Goal: Task Accomplishment & Management: Complete application form

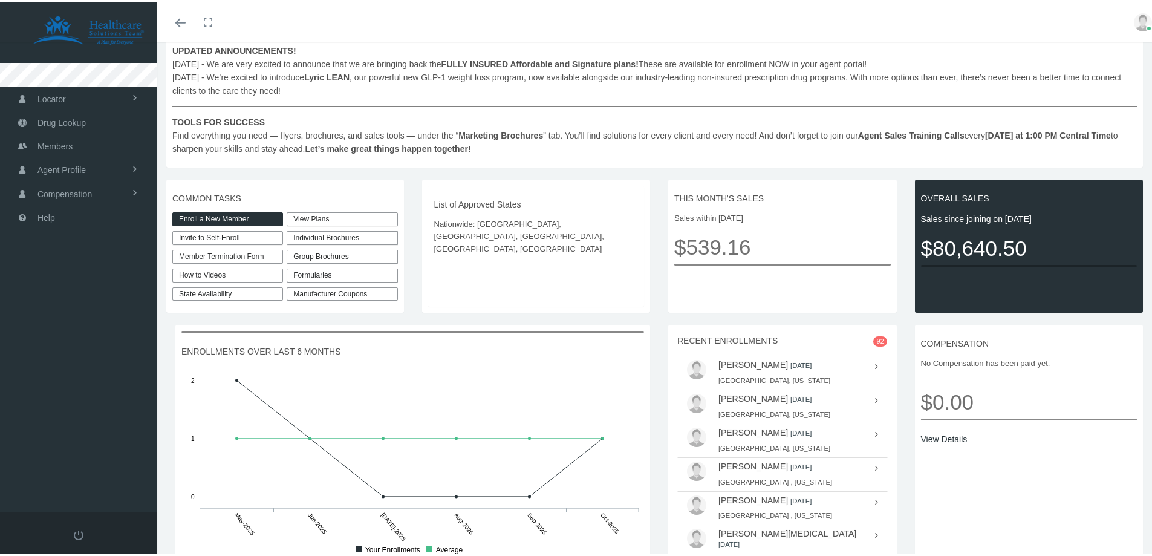
scroll to position [181, 0]
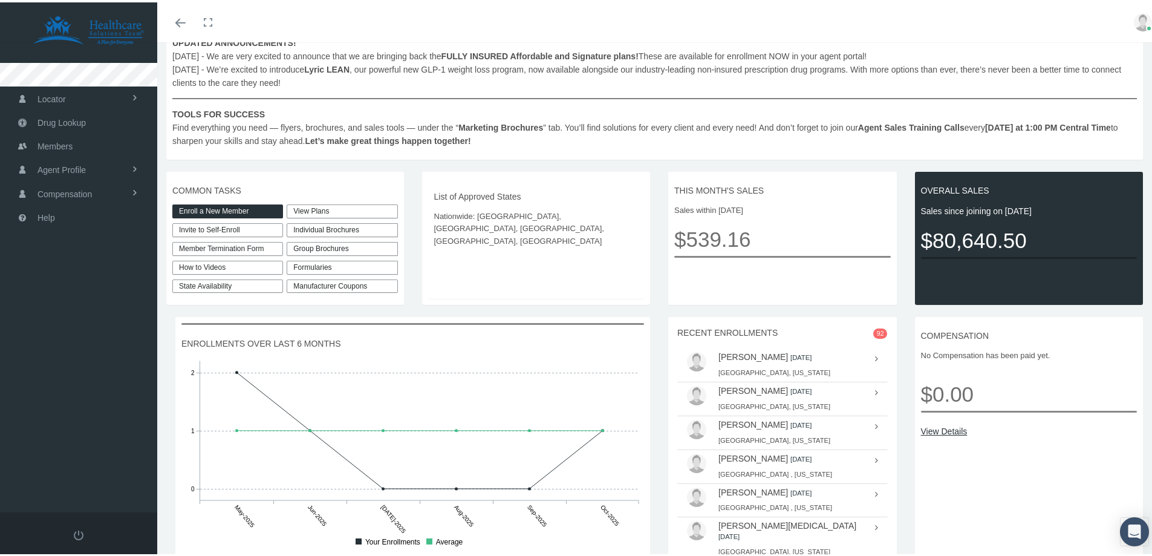
click at [219, 210] on link "Enroll a New Member" at bounding box center [227, 209] width 111 height 14
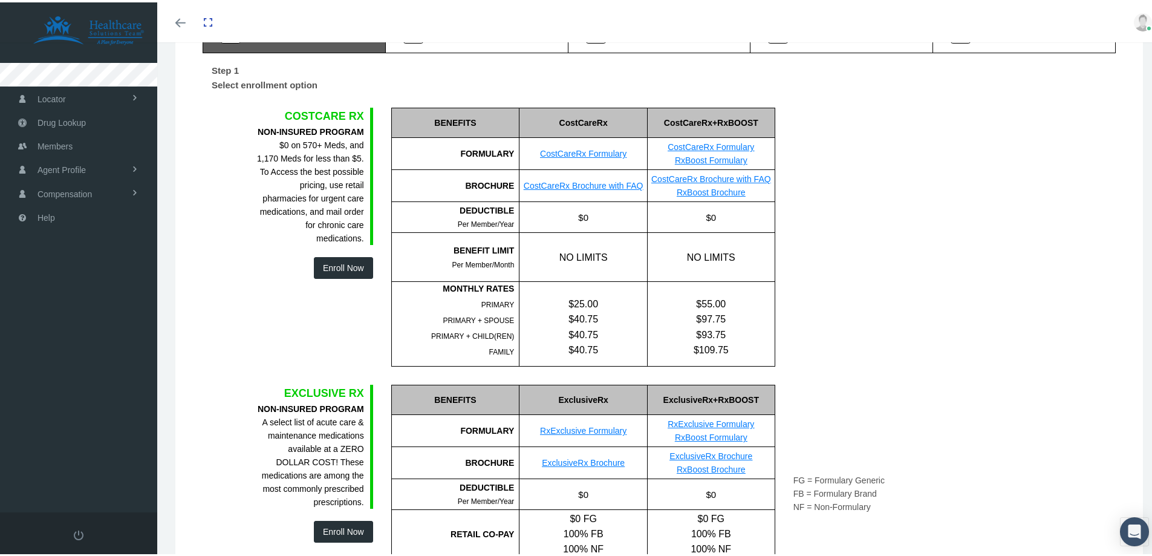
scroll to position [121, 0]
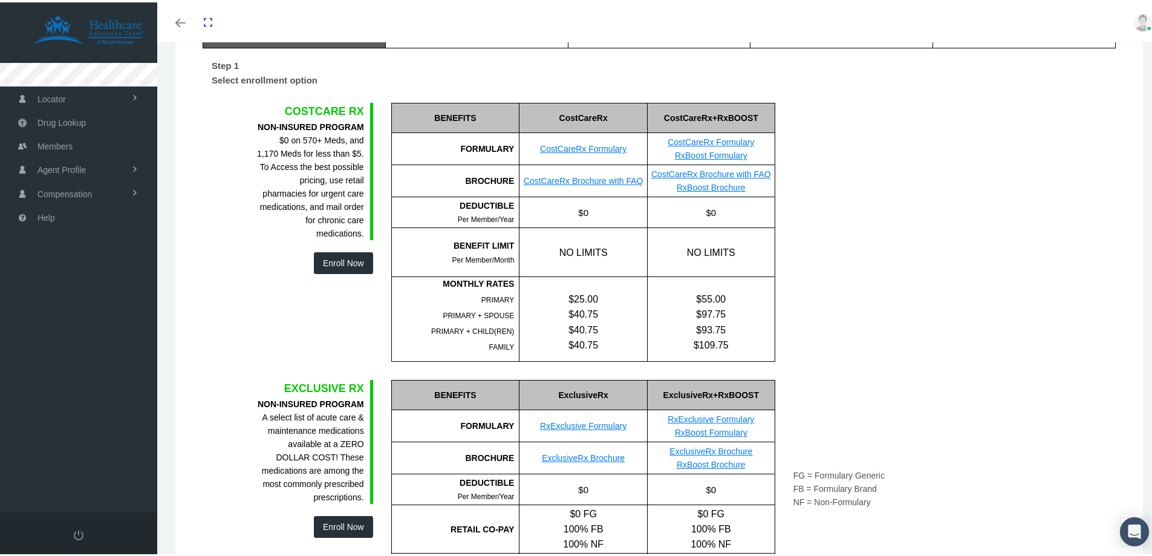
click at [342, 263] on button "Enroll Now" at bounding box center [343, 261] width 59 height 22
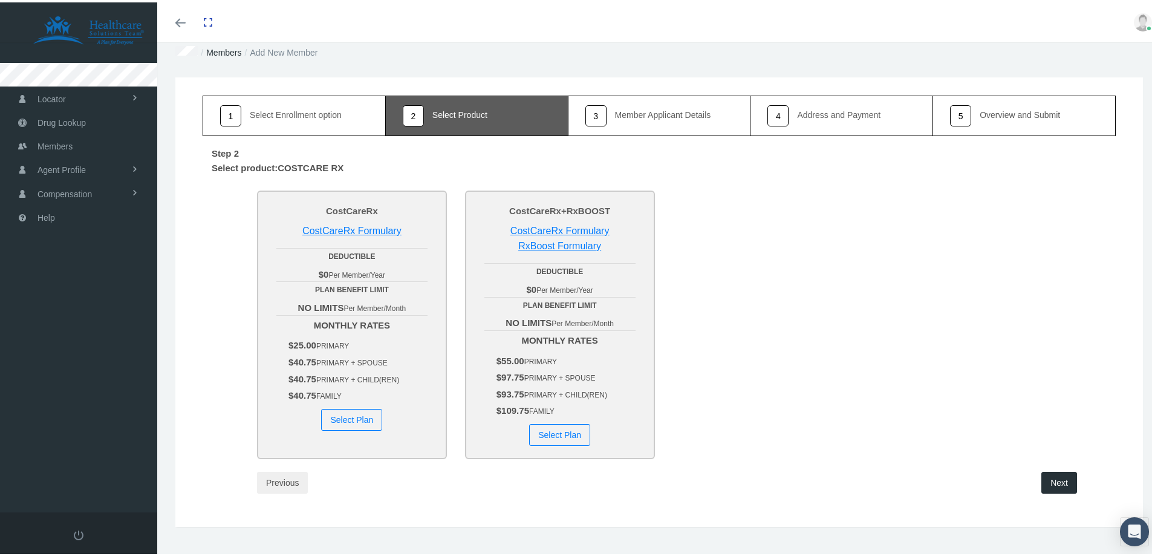
scroll to position [51, 0]
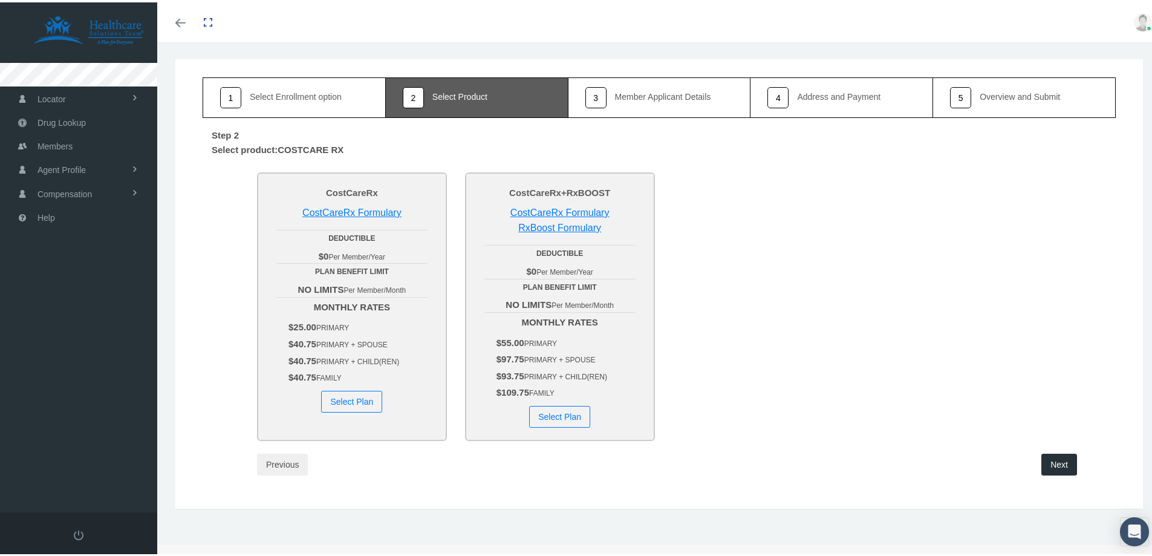
click at [556, 415] on button "Select Plan" at bounding box center [559, 414] width 61 height 22
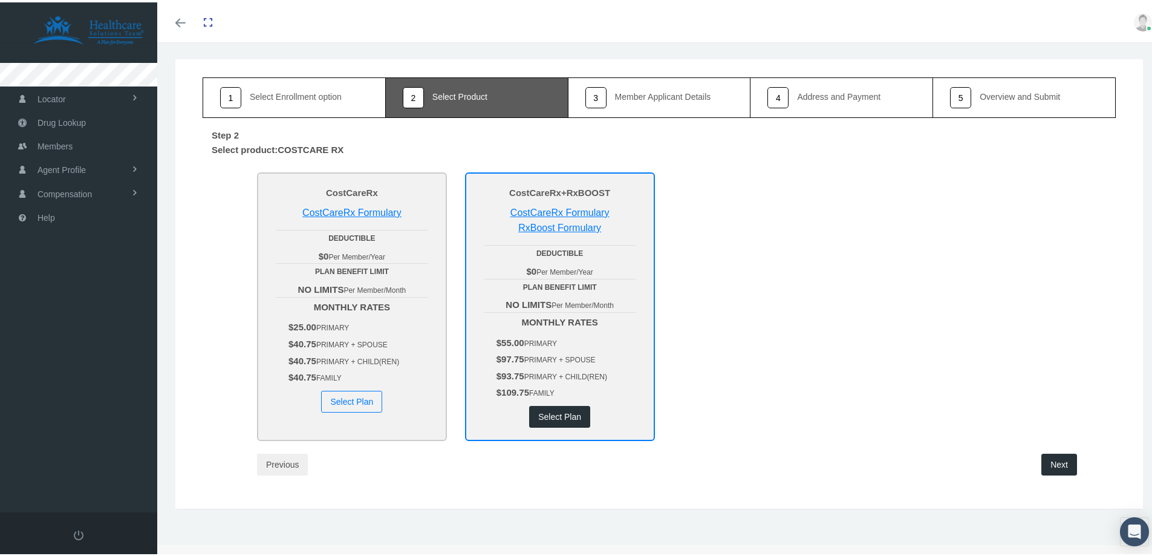
click at [1064, 461] on button "Next" at bounding box center [1059, 462] width 36 height 22
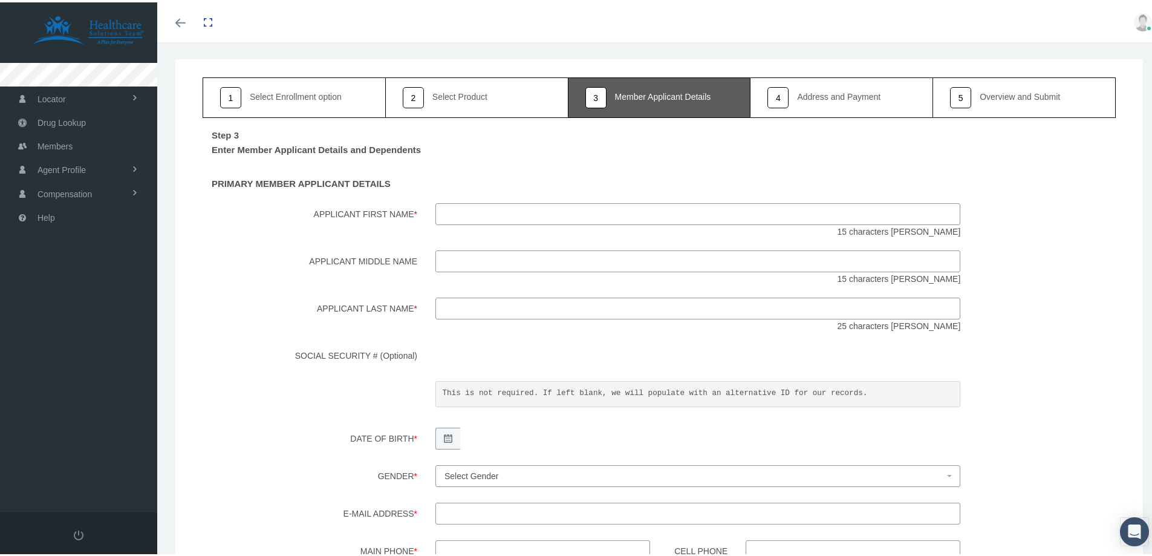
scroll to position [0, 0]
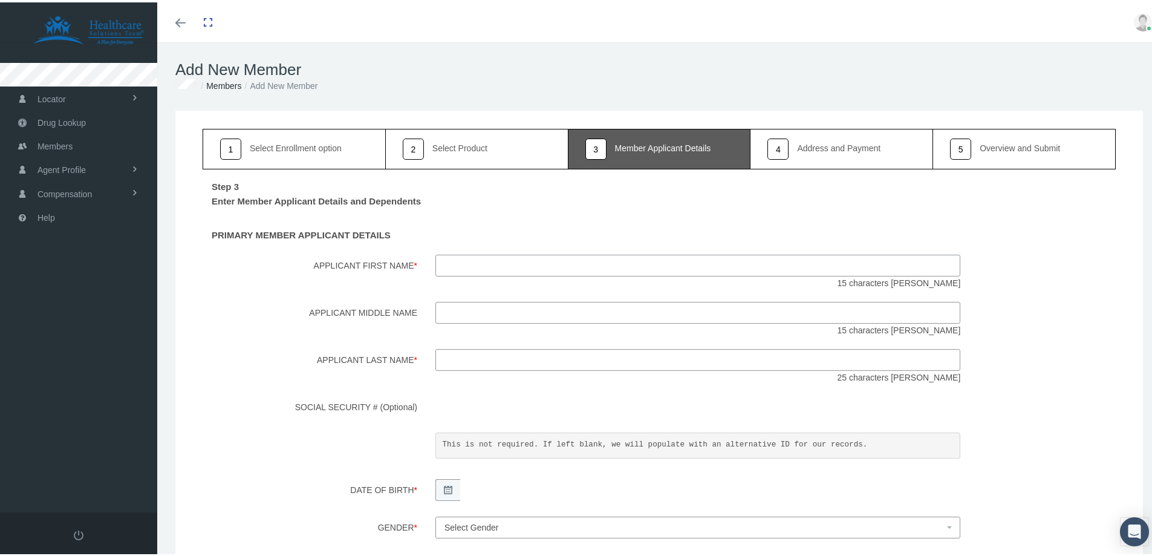
click at [498, 266] on input "Applicant First Name *" at bounding box center [697, 263] width 525 height 22
type input "Christopher"
click at [465, 304] on input "Applicant Middle Name" at bounding box center [697, 310] width 525 height 22
click at [468, 356] on input "Applicant Last Name *" at bounding box center [697, 358] width 525 height 22
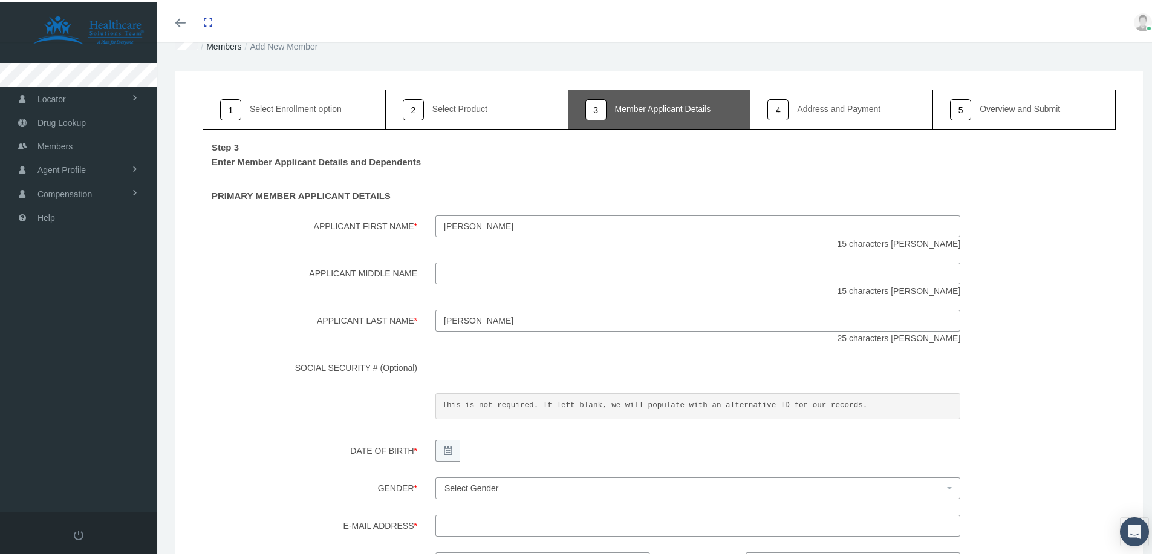
scroll to position [60, 0]
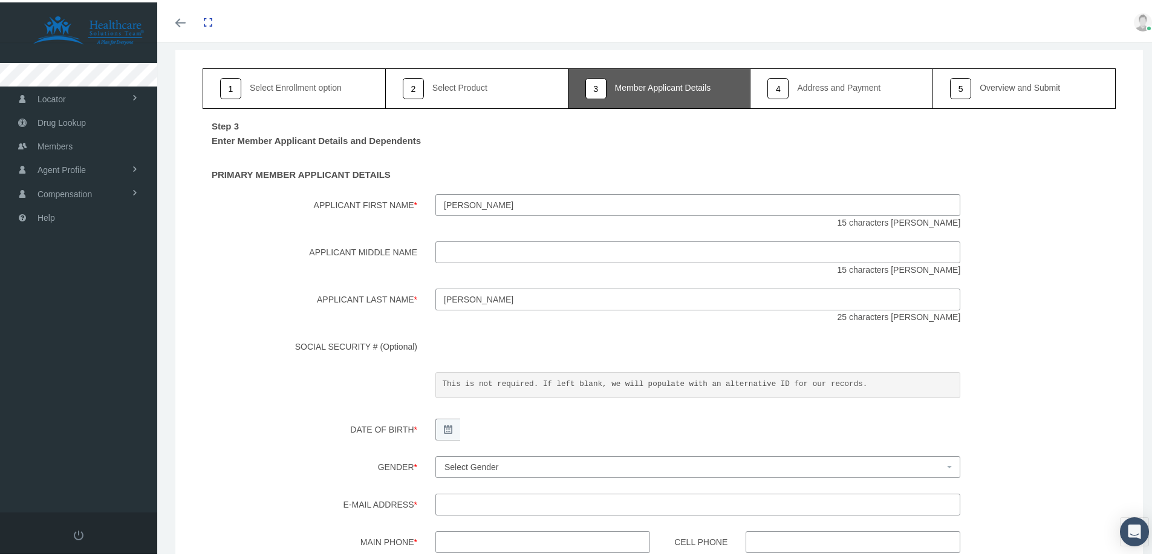
type input "Jolley"
click at [305, 393] on div "SOCIAL SECURITY # (Optional) This is not required. If left blank, we will popul…" at bounding box center [659, 368] width 931 height 71
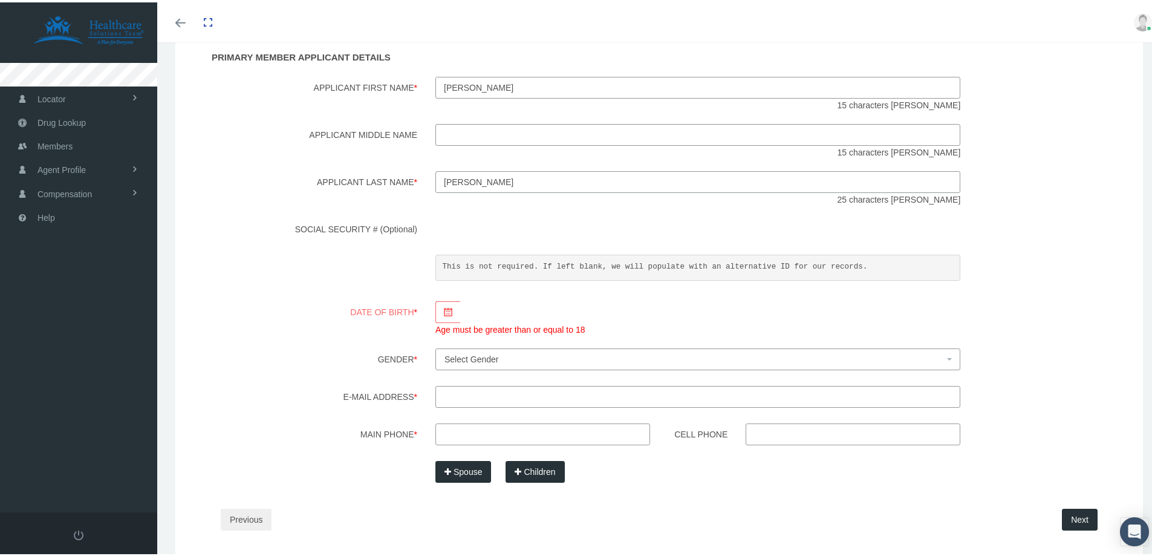
scroll to position [181, 0]
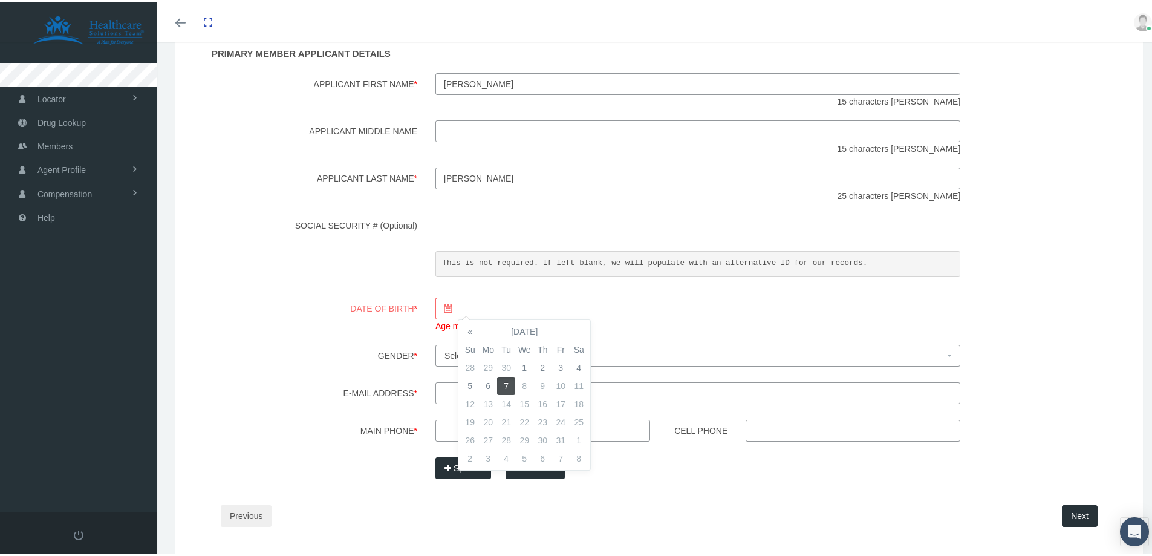
click at [333, 312] on div "Date of Birth * Age must be greater than or equal to 18" at bounding box center [659, 312] width 931 height 35
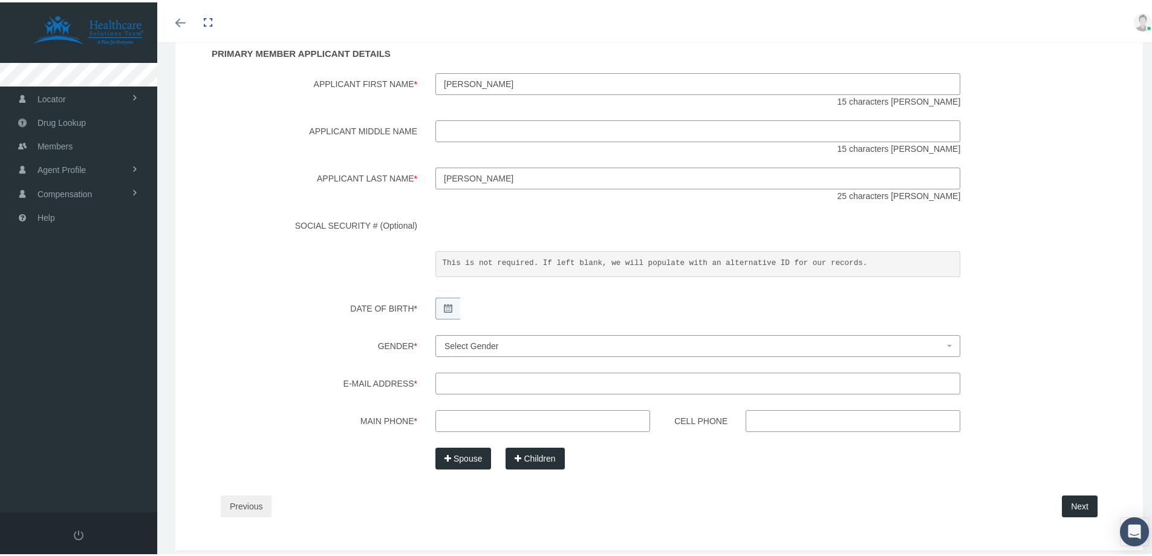
click at [307, 375] on label "E-mail Address *" at bounding box center [310, 382] width 233 height 25
click at [435, 375] on input "E-mail Address *" at bounding box center [697, 381] width 525 height 22
click at [536, 345] on span "Select Gender" at bounding box center [695, 343] width 500 height 13
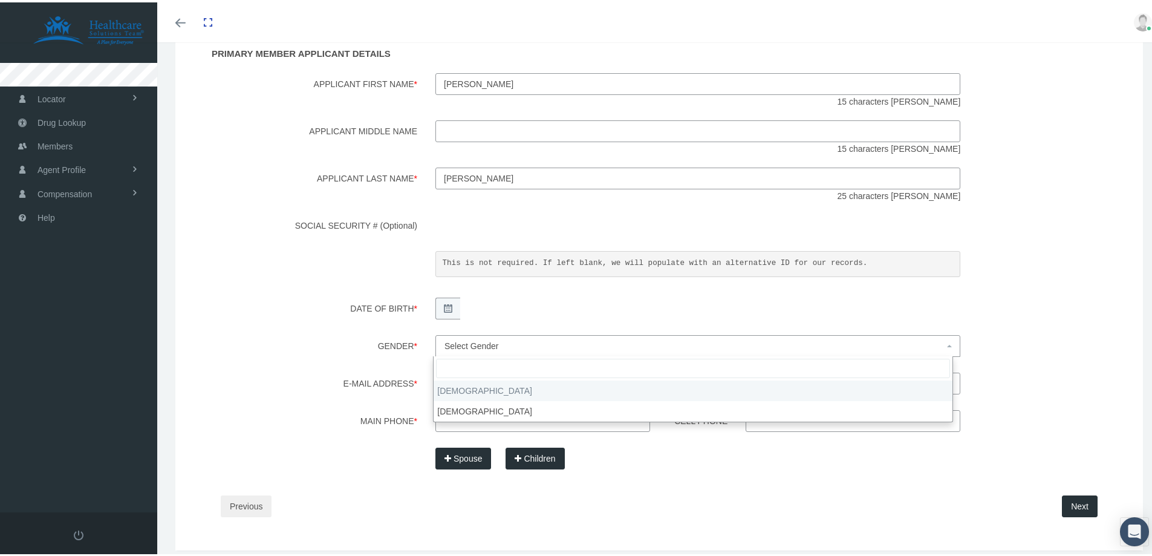
select select "M"
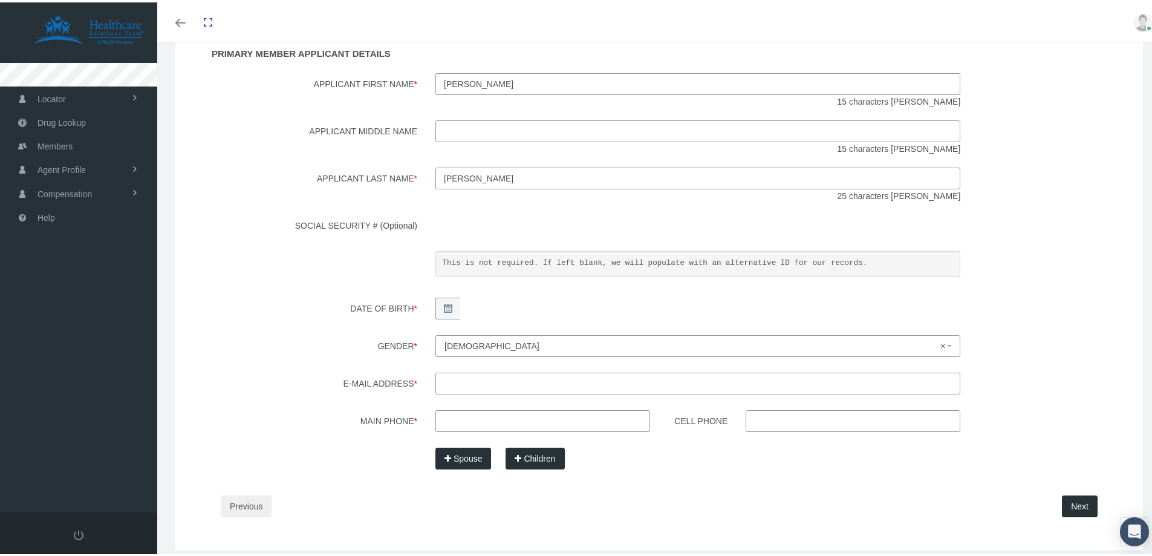
click at [367, 403] on div "Step 3 Enter Member Applicant Details and Dependents PRIMARY MEMBER APPLICANT D…" at bounding box center [659, 257] width 913 height 544
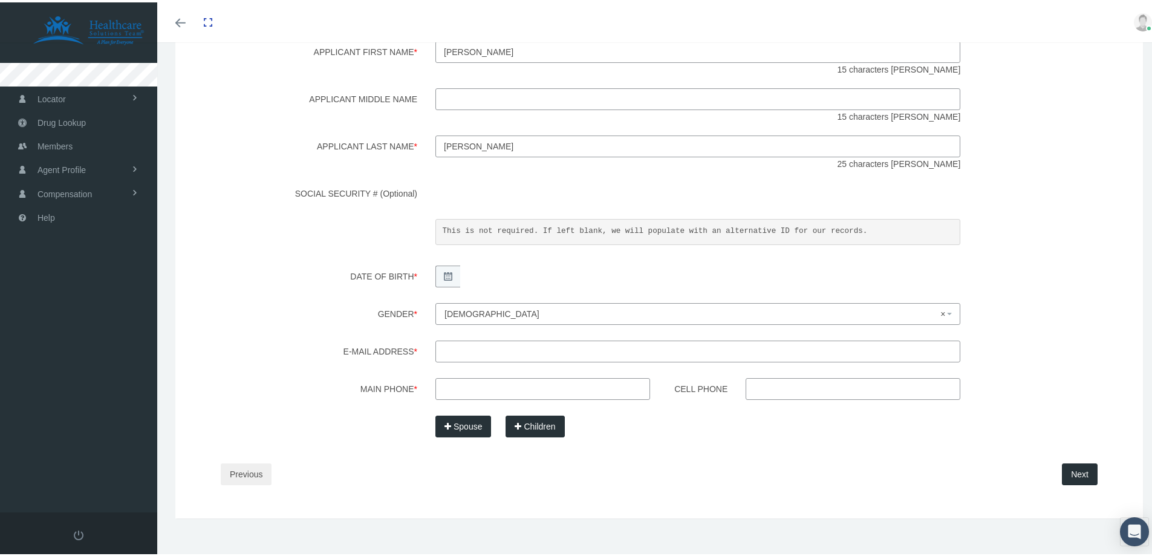
scroll to position [223, 0]
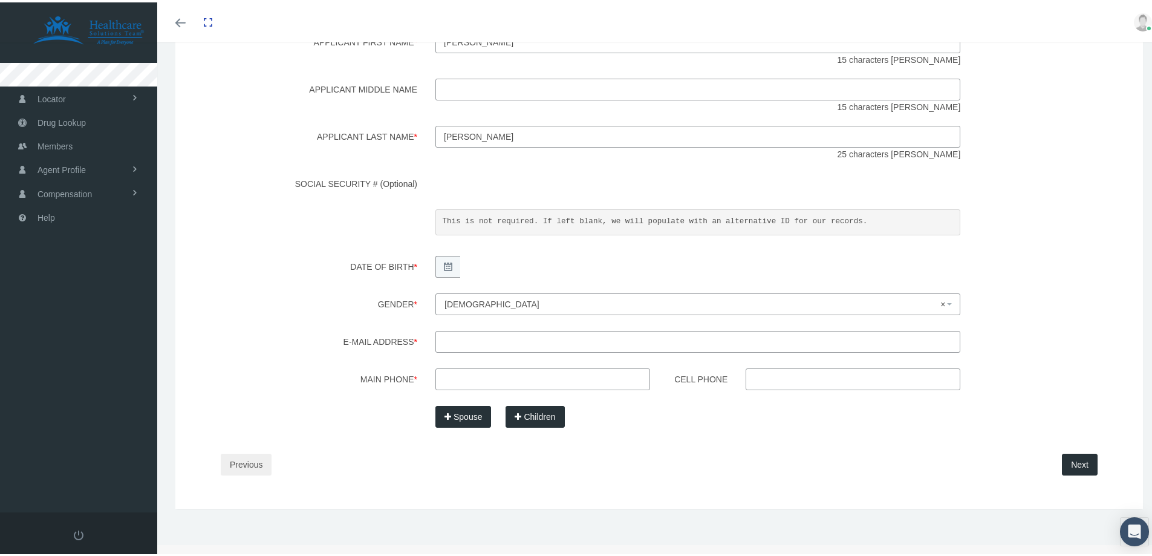
click at [467, 337] on input "E-mail Address *" at bounding box center [697, 339] width 525 height 22
paste input "cjolley@cmjex.com"
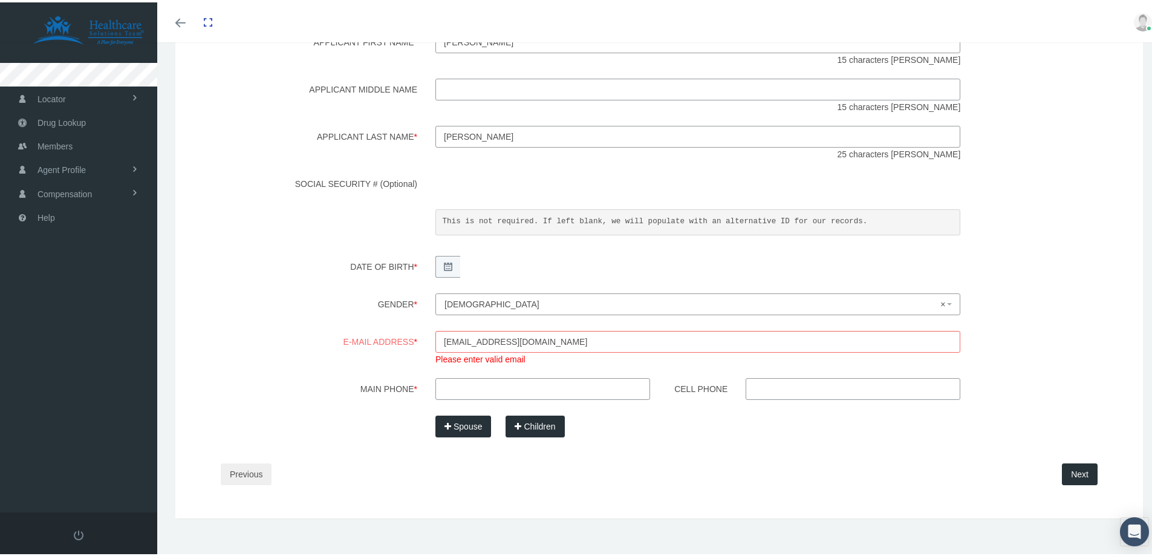
click at [465, 378] on input "Main Phone *" at bounding box center [542, 387] width 215 height 22
click at [538, 330] on input "cjolley@cmjex.com" at bounding box center [697, 339] width 525 height 22
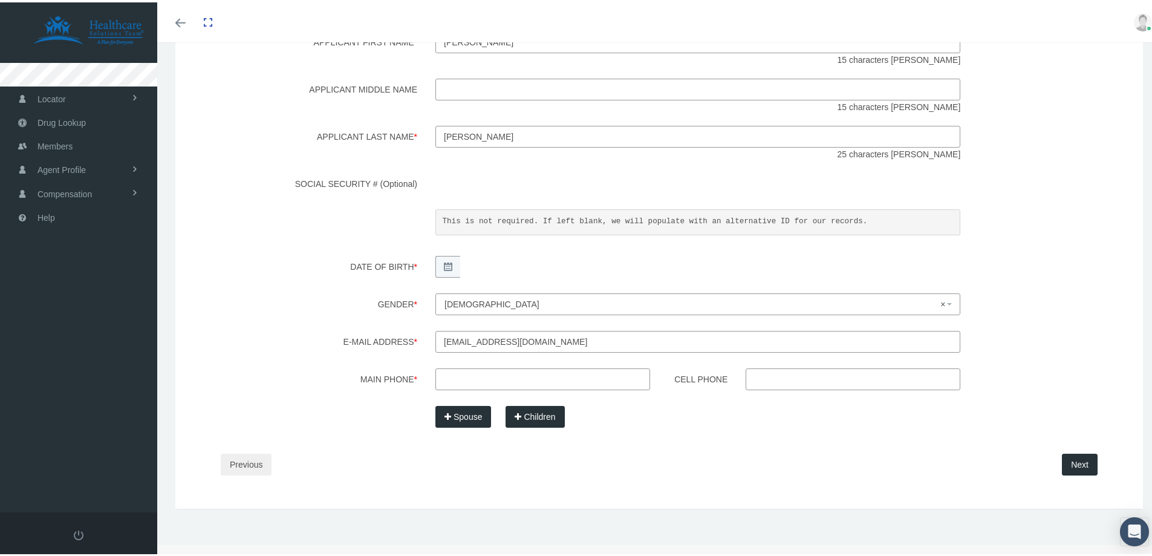
type input "cjolley@cmjex.com"
click at [472, 380] on input "Main Phone *" at bounding box center [542, 377] width 215 height 22
type input "801-906-3424"
click at [1074, 461] on button "Next" at bounding box center [1080, 462] width 36 height 22
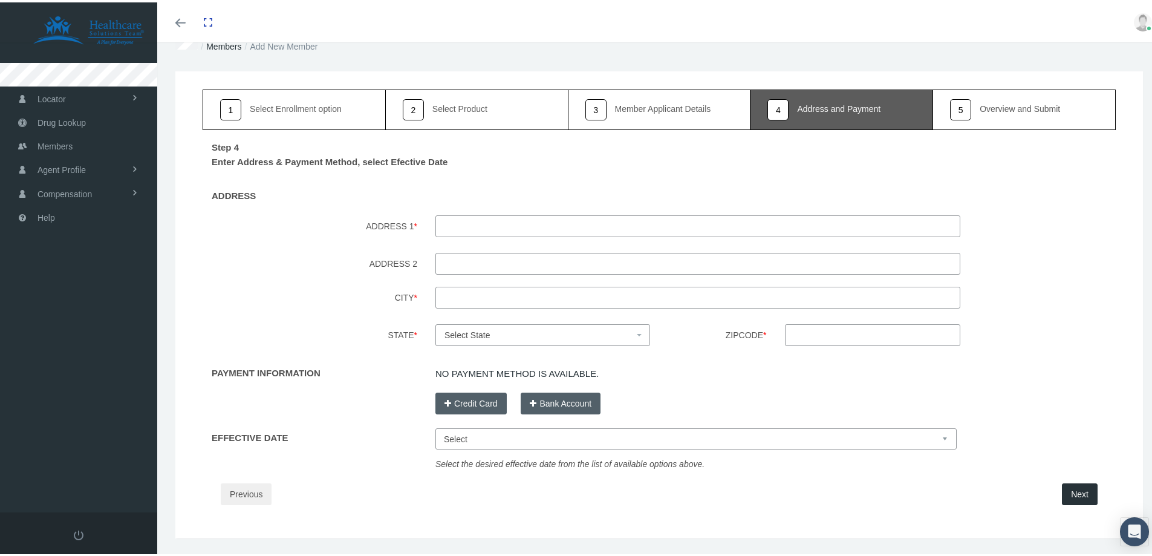
scroll to position [60, 0]
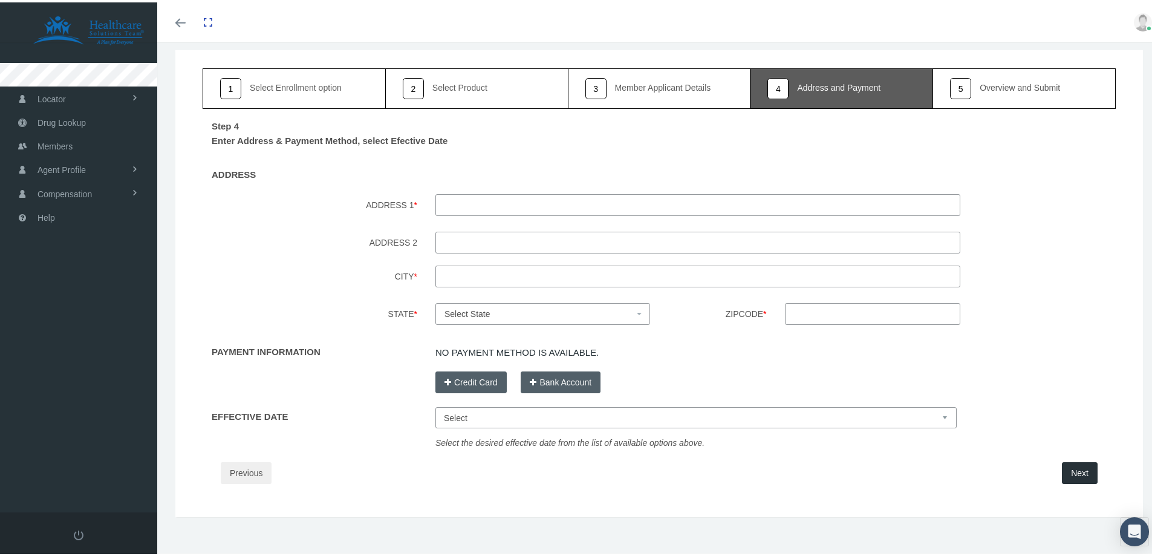
click at [559, 199] on input "ADDRESS 1 *" at bounding box center [697, 203] width 525 height 22
paste input "2089 W 8300 S"
type input "2089 W 8300 S"
click at [452, 273] on input "City *" at bounding box center [697, 274] width 525 height 22
paste input "West Jordan"
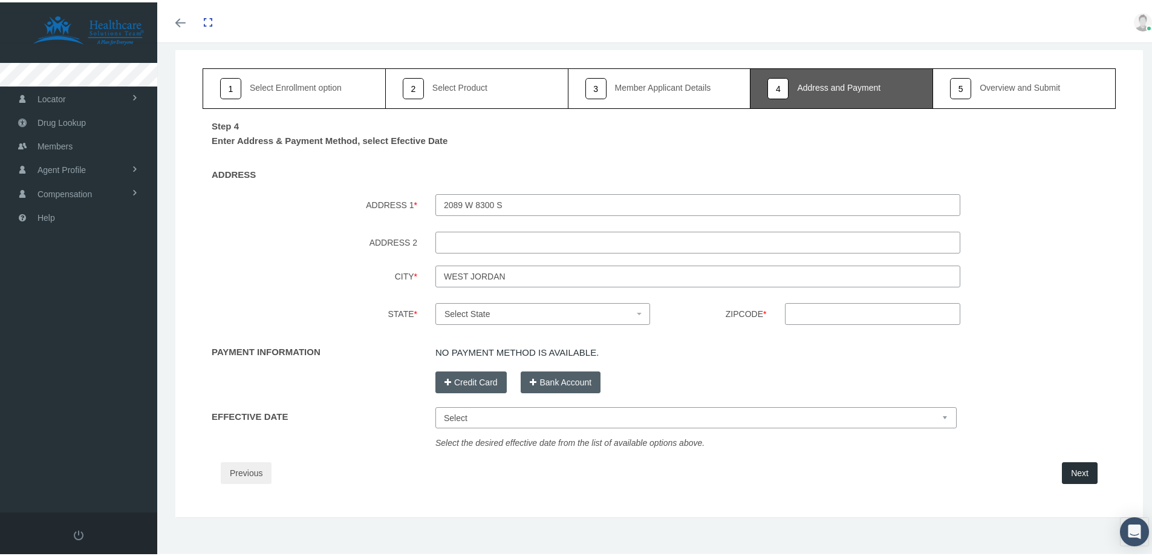
type input "West Jordan"
click at [467, 305] on span "Select State" at bounding box center [539, 311] width 189 height 13
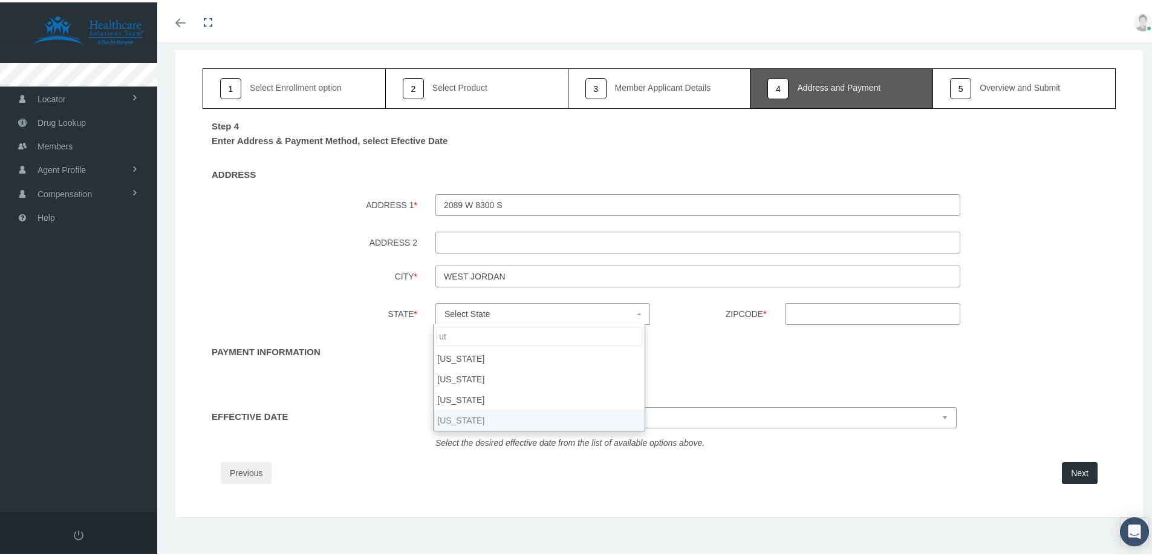
type input "ut"
select select "UT"
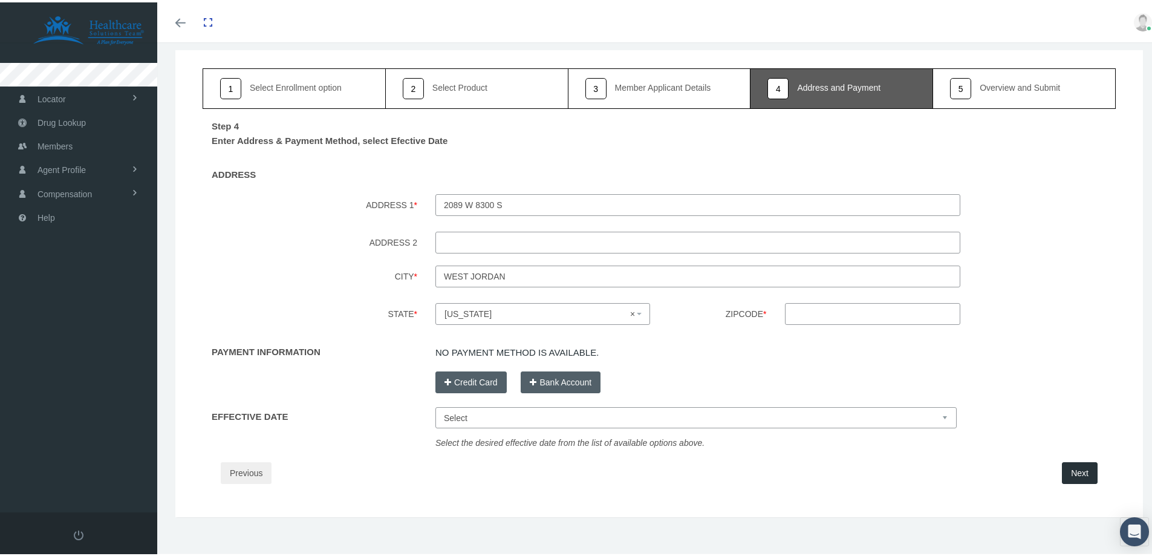
click at [855, 317] on input "Zipcode *" at bounding box center [873, 312] width 176 height 22
type input "8"
type input "84088"
click at [465, 383] on button "Credit Card" at bounding box center [470, 380] width 71 height 22
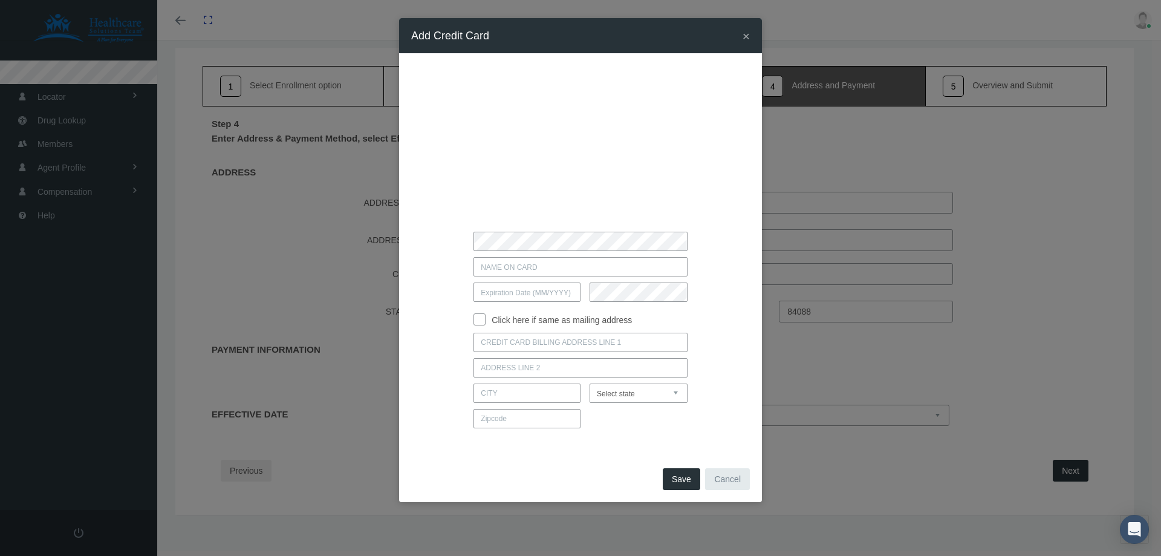
click at [743, 31] on span "×" at bounding box center [746, 36] width 7 height 14
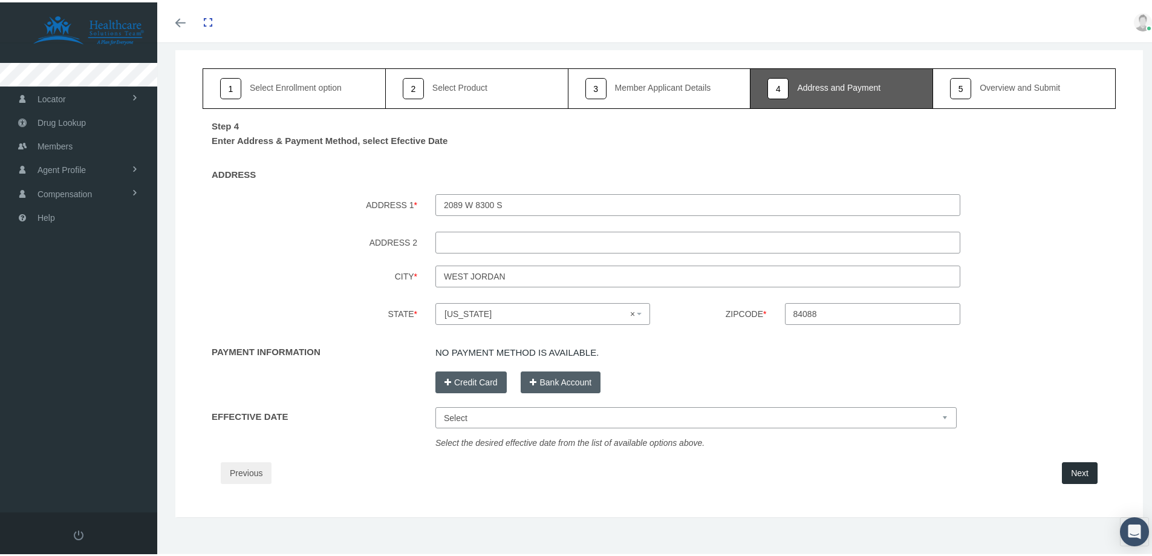
click at [477, 417] on select "Select Nov 1, 2025 Dec 1, 2025 Jan 1, 2026 Feb 1, 2026" at bounding box center [695, 415] width 521 height 21
select select "Nov 1, 2025"
click at [435, 405] on select "Select Nov 1, 2025 Dec 1, 2025 Jan 1, 2026 Feb 1, 2026" at bounding box center [695, 415] width 521 height 21
click at [535, 383] on button "Bank Account" at bounding box center [561, 380] width 80 height 22
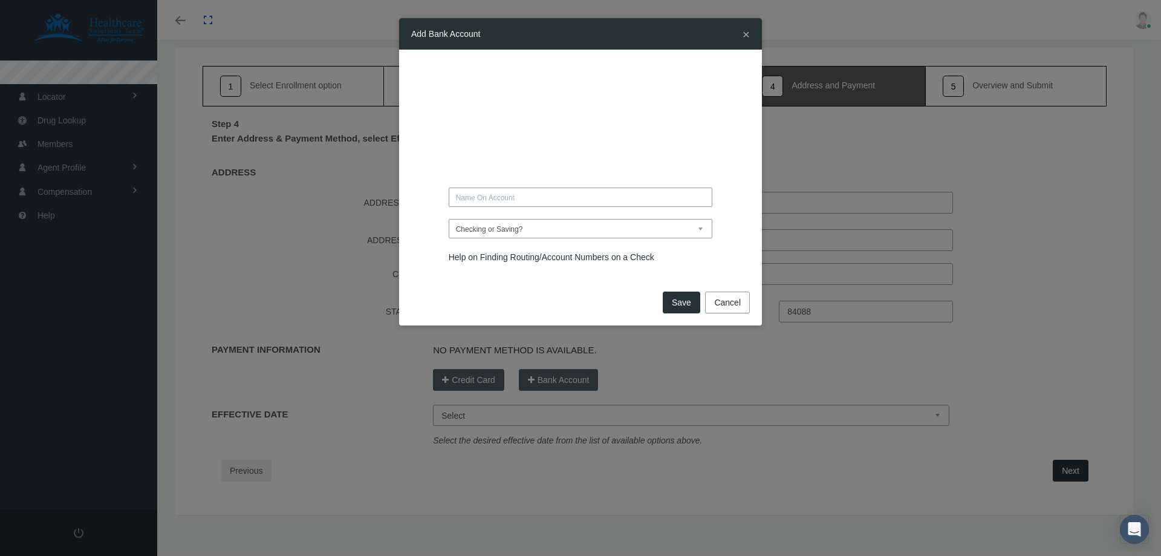
click at [479, 200] on input "text" at bounding box center [581, 196] width 264 height 19
type input "MOUNTEN AMERICA BANK"
click at [686, 310] on button "Save" at bounding box center [681, 303] width 37 height 22
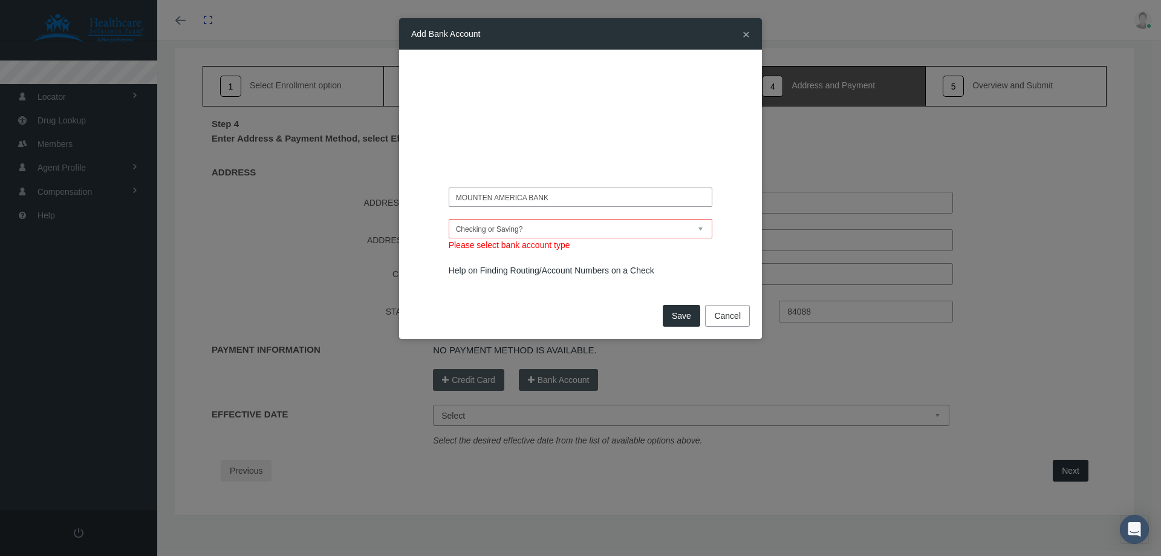
click at [509, 226] on select "Checking or Saving? Checking Saving" at bounding box center [581, 228] width 264 height 19
select select "Checking"
click at [449, 219] on select "Checking or Saving? Checking Saving" at bounding box center [581, 228] width 264 height 19
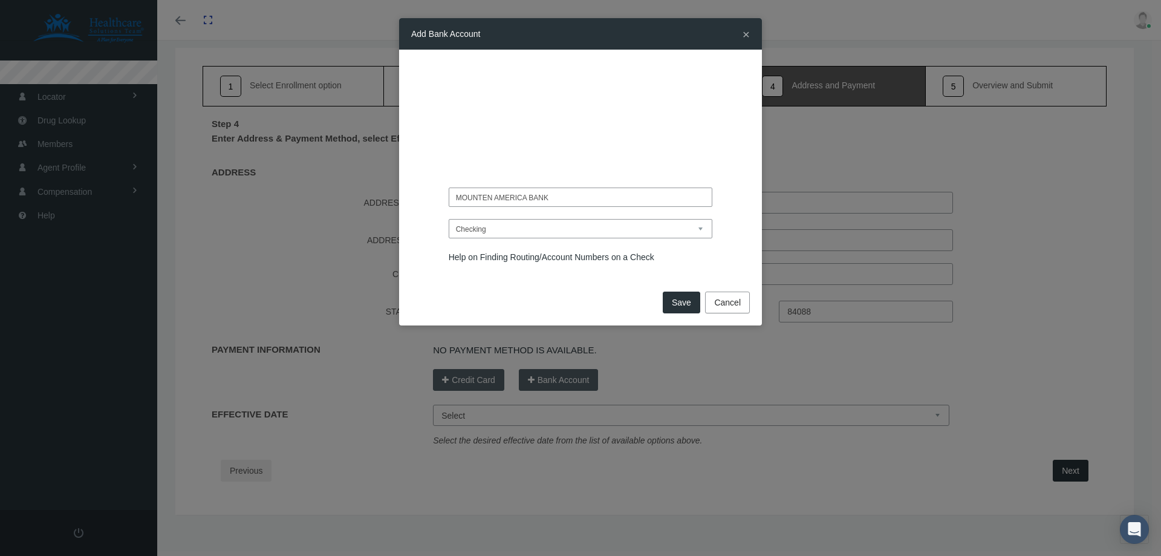
click at [681, 303] on button "Save" at bounding box center [681, 303] width 37 height 22
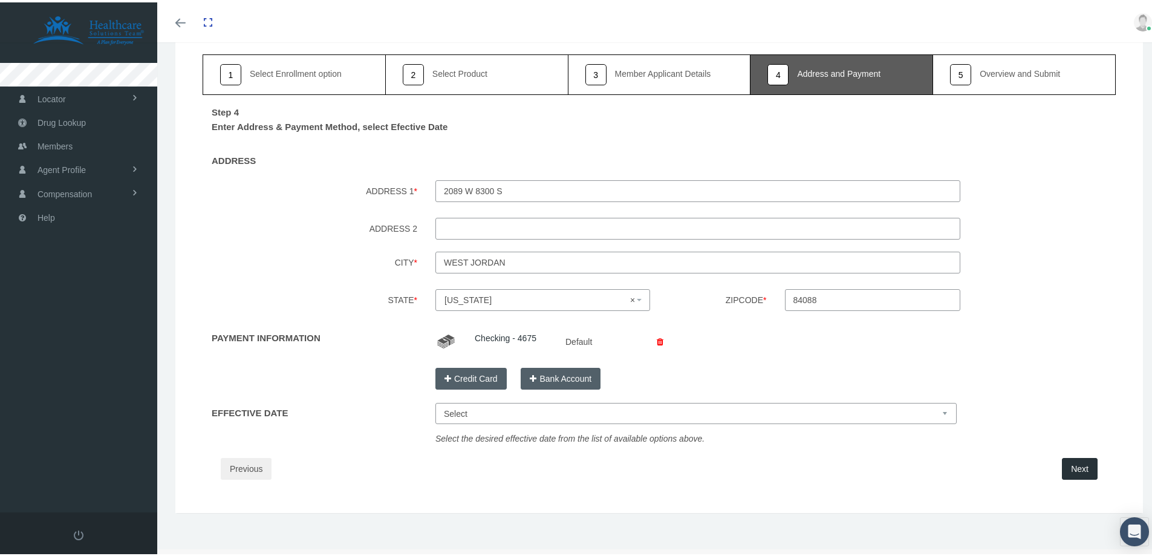
scroll to position [79, 0]
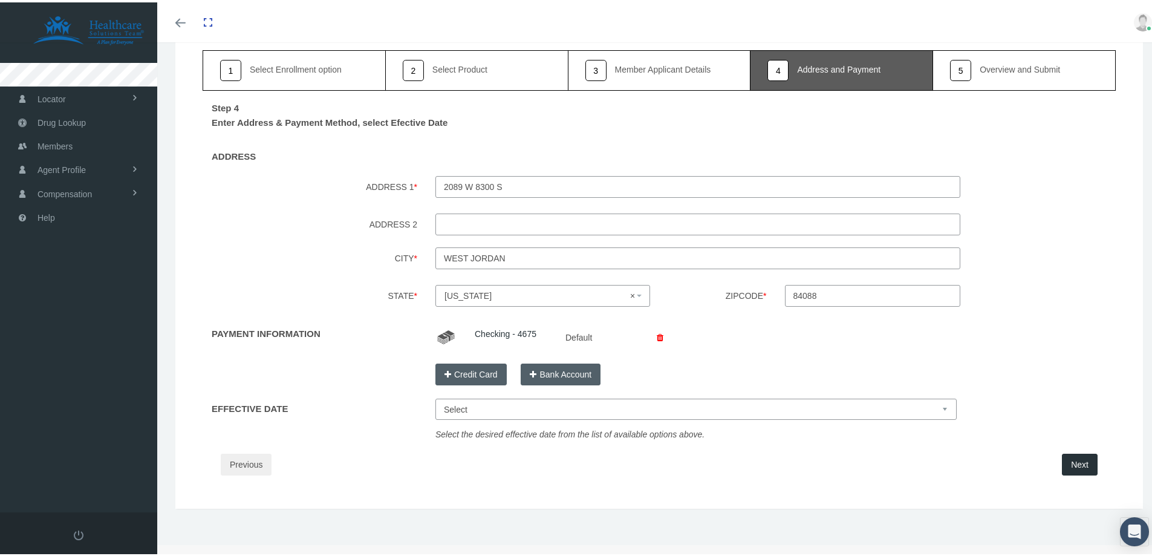
click at [1062, 460] on button "Next" at bounding box center [1080, 462] width 36 height 22
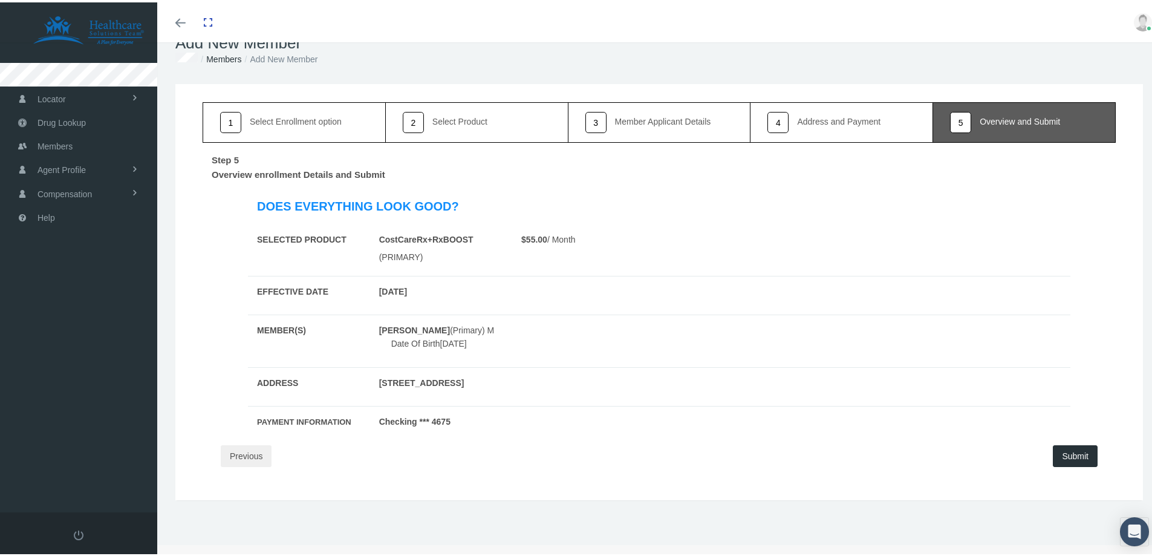
scroll to position [0, 0]
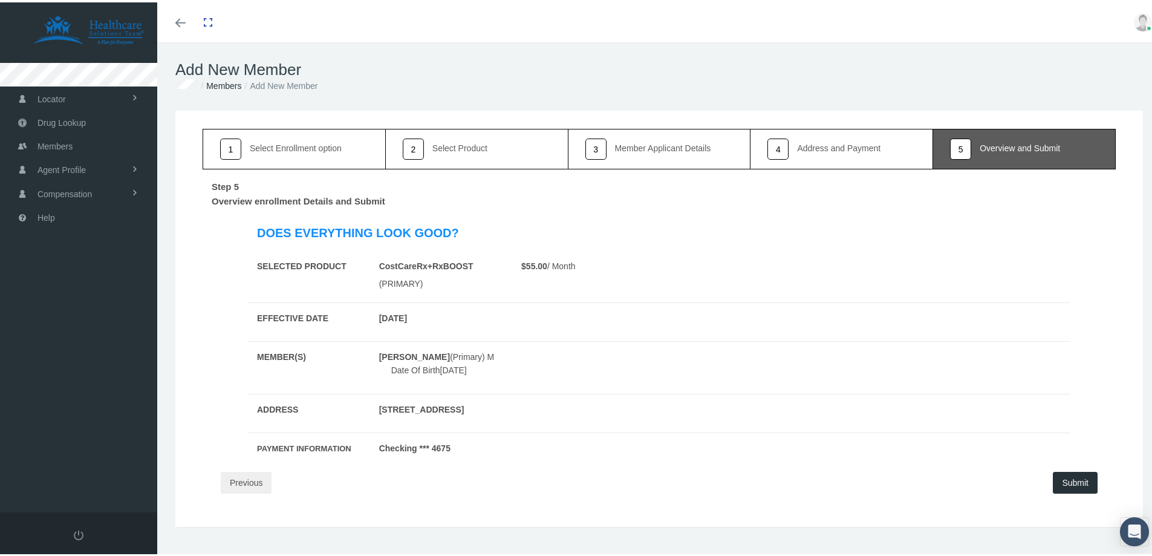
click at [1066, 475] on button "Submit" at bounding box center [1075, 480] width 45 height 22
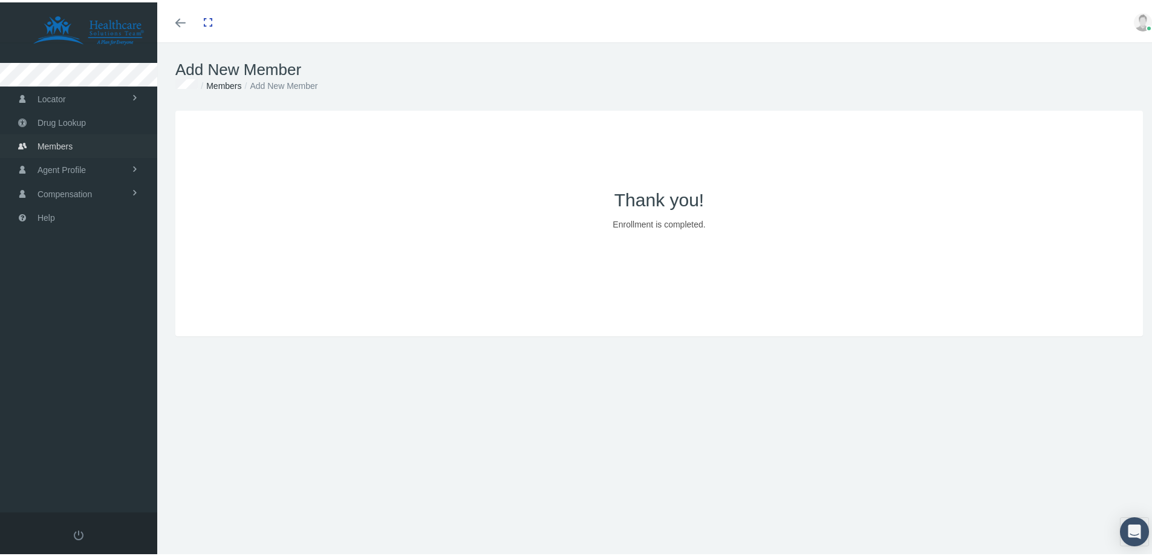
click at [46, 149] on span "Members" at bounding box center [54, 143] width 35 height 23
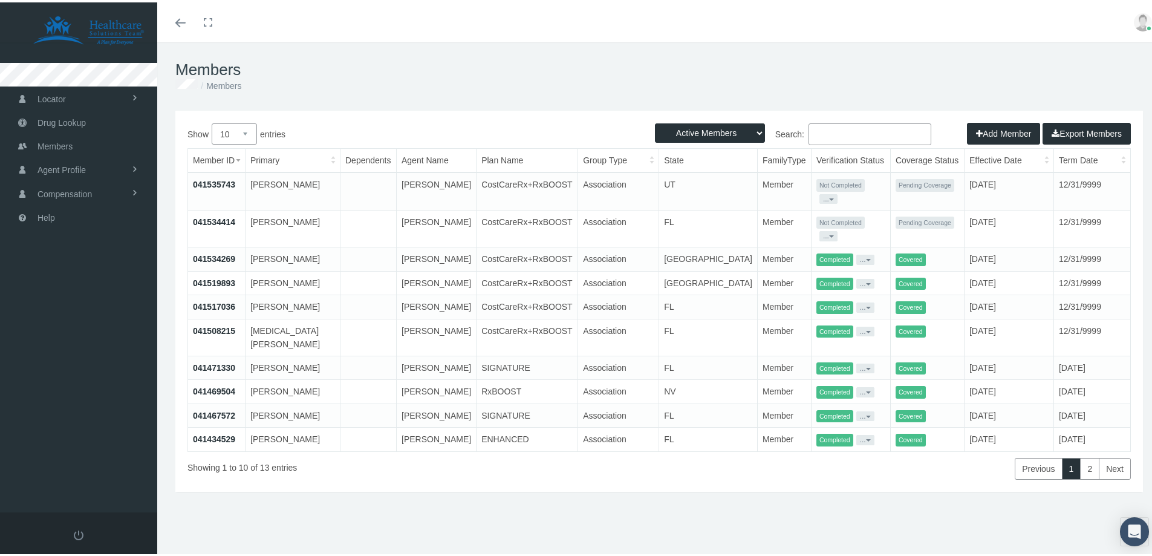
click at [206, 183] on link "041535743" at bounding box center [214, 182] width 42 height 10
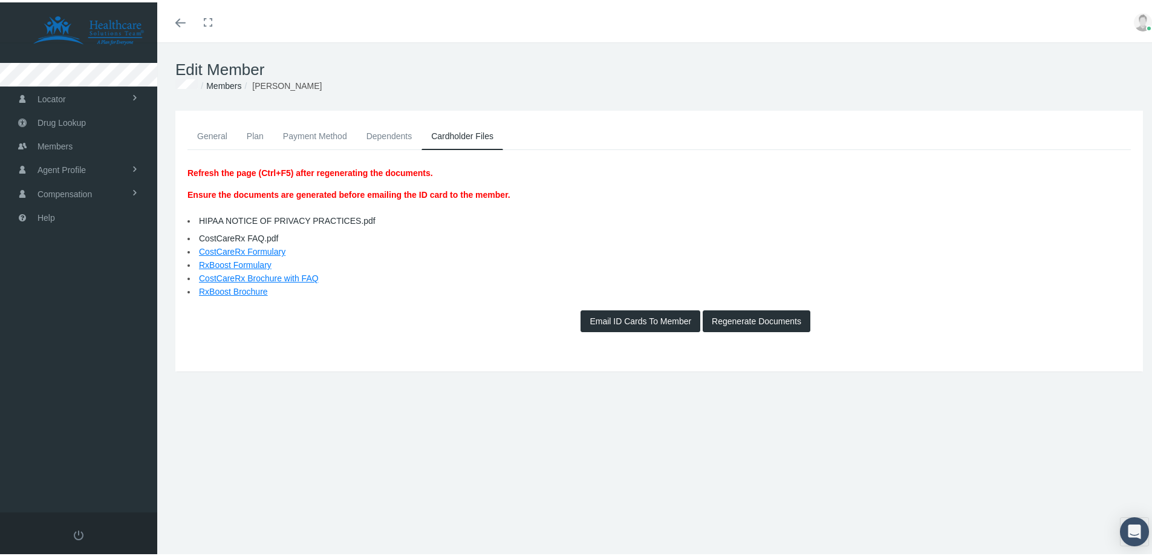
click at [201, 142] on link "General" at bounding box center [212, 133] width 50 height 27
